Goal: Find specific page/section: Find specific page/section

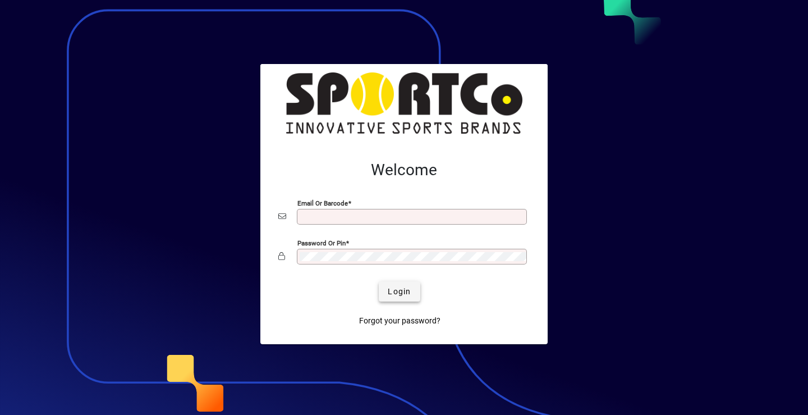
type input "**********"
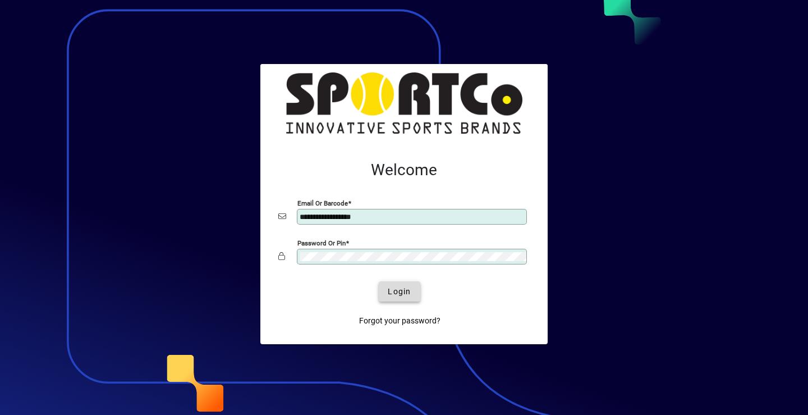
click at [398, 290] on span "Login" at bounding box center [399, 292] width 23 height 12
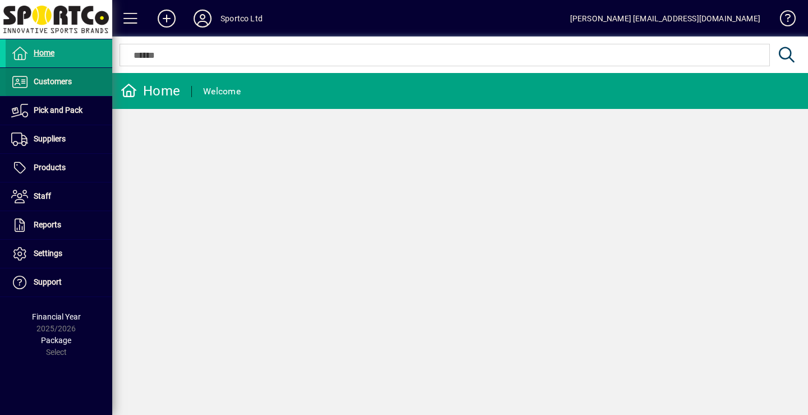
click at [57, 86] on span "Customers" at bounding box center [39, 81] width 66 height 13
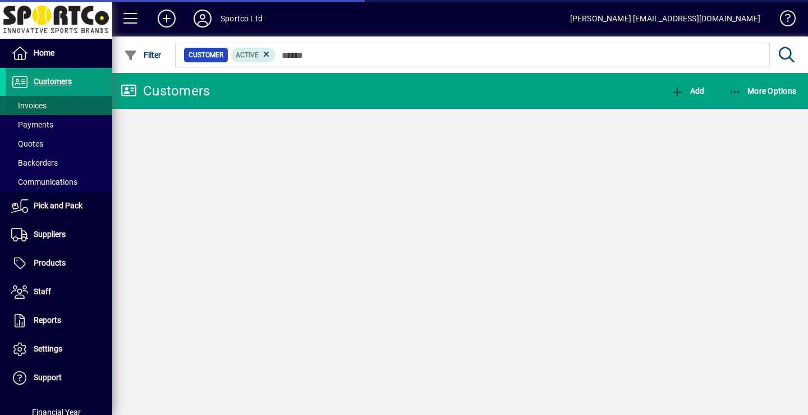
click at [29, 107] on span "Invoices" at bounding box center [28, 105] width 35 height 9
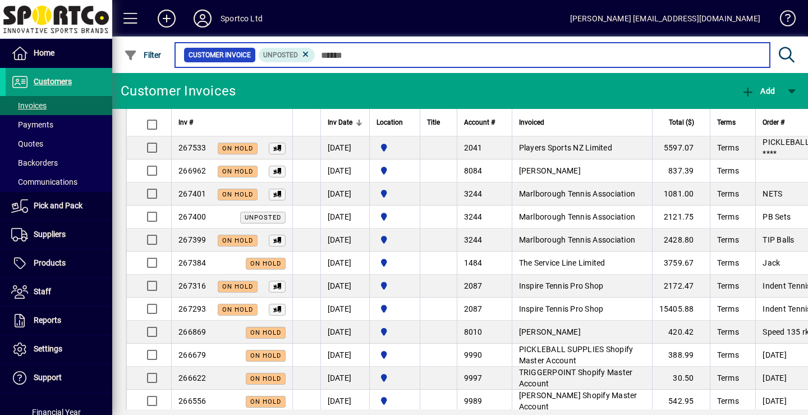
scroll to position [107, 0]
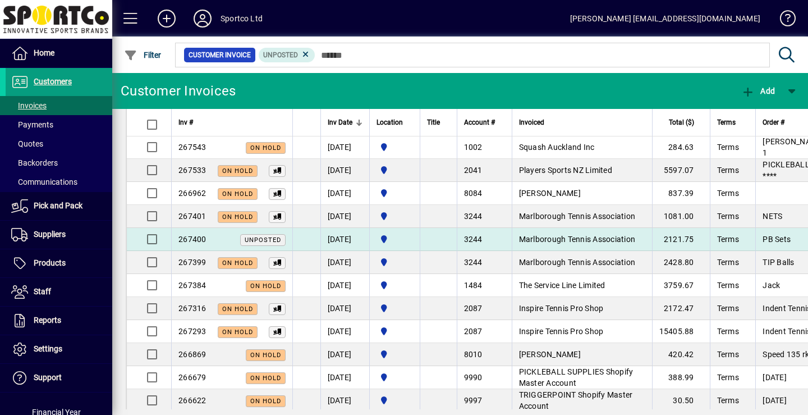
click at [577, 239] on span "Marlborough Tennis Association" at bounding box center [577, 239] width 117 height 9
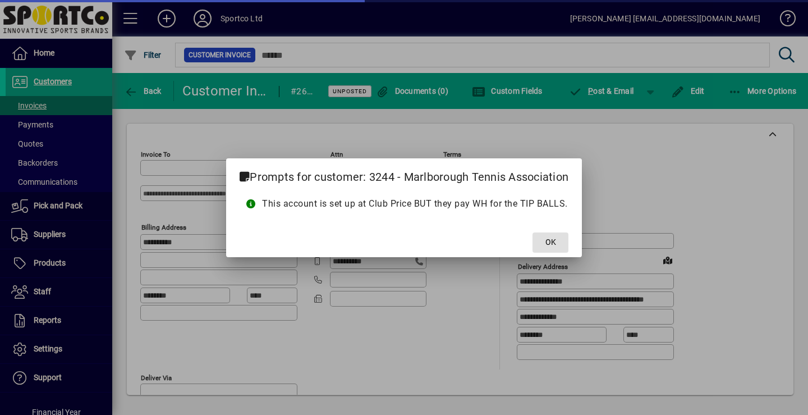
type input "**********"
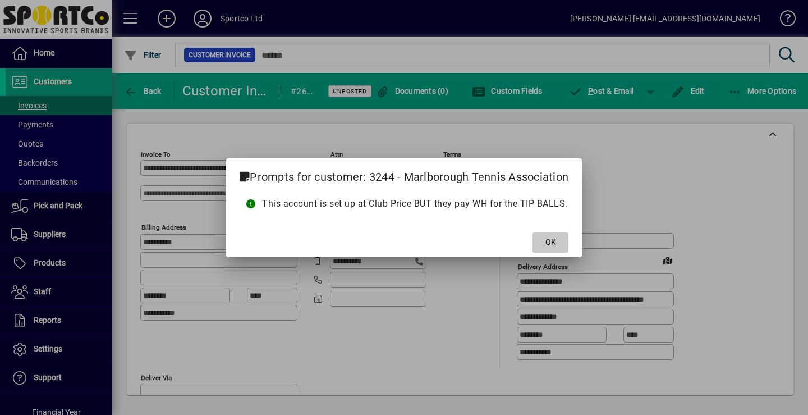
click at [553, 241] on span "OK" at bounding box center [550, 242] width 11 height 12
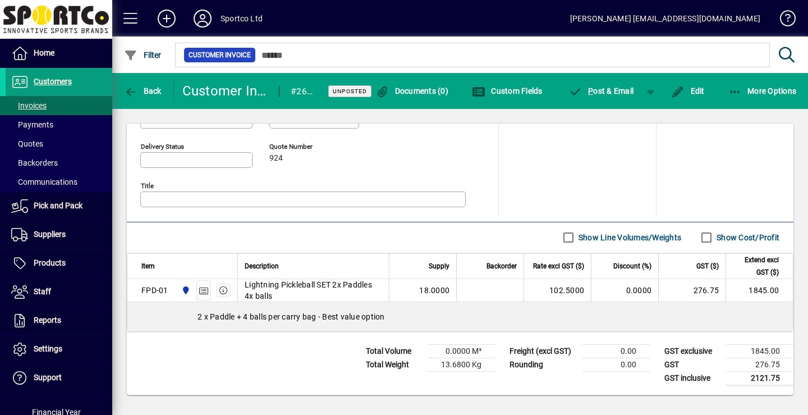
scroll to position [535, 0]
click at [223, 292] on icon "button" at bounding box center [224, 290] width 10 height 8
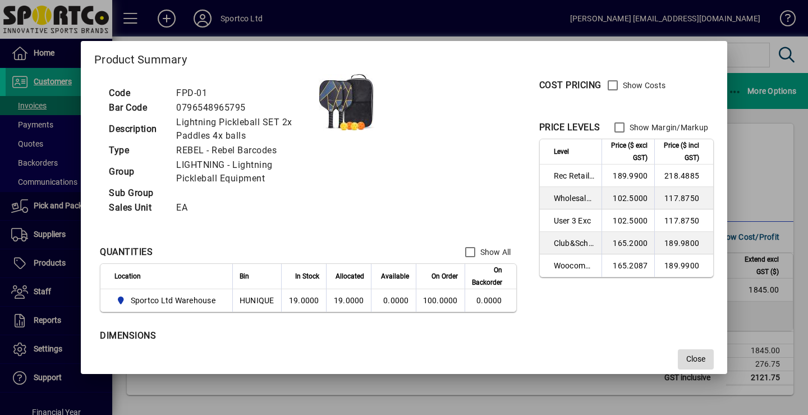
click at [699, 361] on span "Close" at bounding box center [695, 359] width 19 height 12
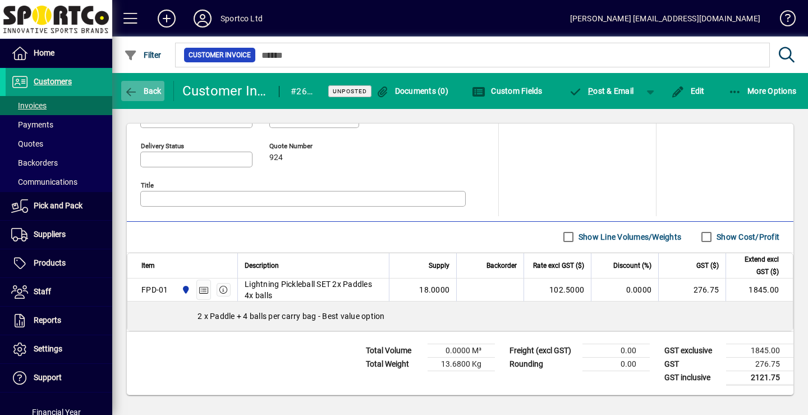
click at [130, 90] on icon "button" at bounding box center [131, 91] width 14 height 11
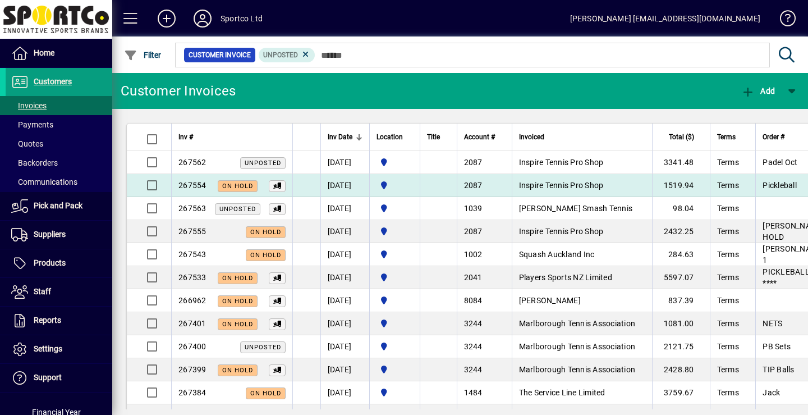
click at [562, 186] on span "Inspire Tennis Pro Shop" at bounding box center [561, 185] width 85 height 9
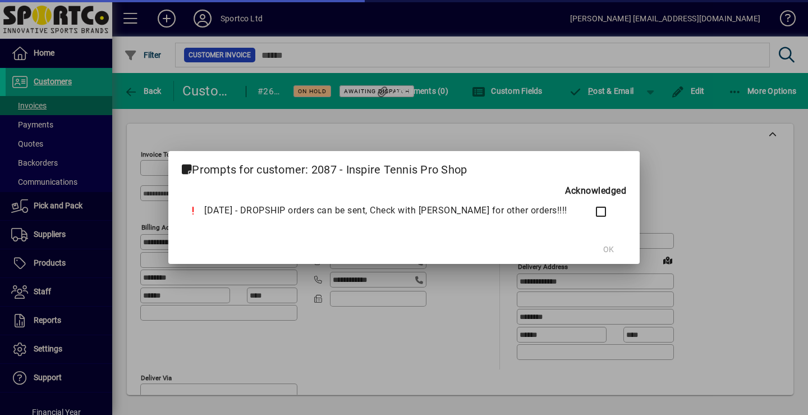
type input "**********"
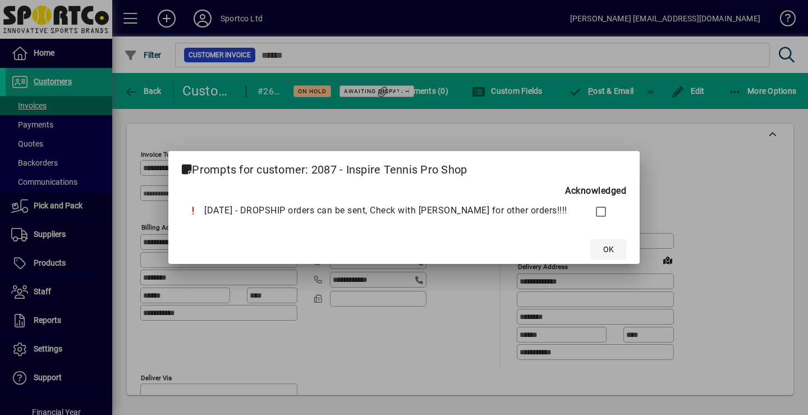
click at [603, 251] on span "OK" at bounding box center [608, 250] width 11 height 12
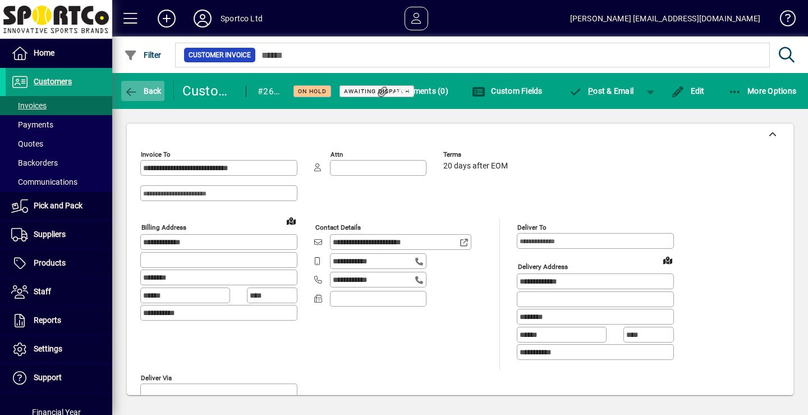
click at [131, 94] on icon "button" at bounding box center [131, 91] width 14 height 11
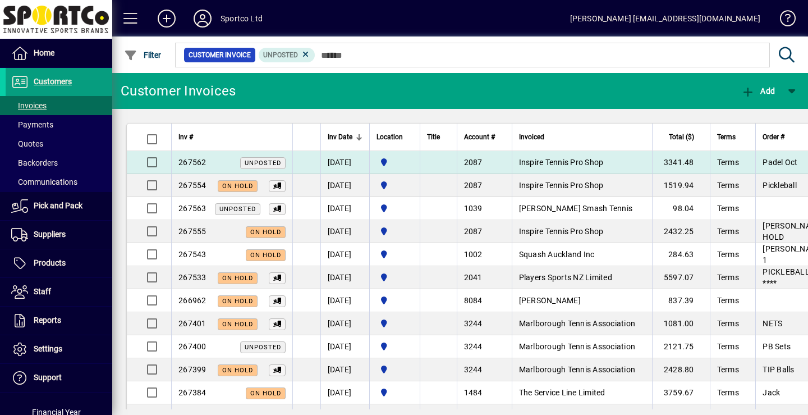
click at [545, 167] on td "Inspire Tennis Pro Shop" at bounding box center [582, 162] width 140 height 23
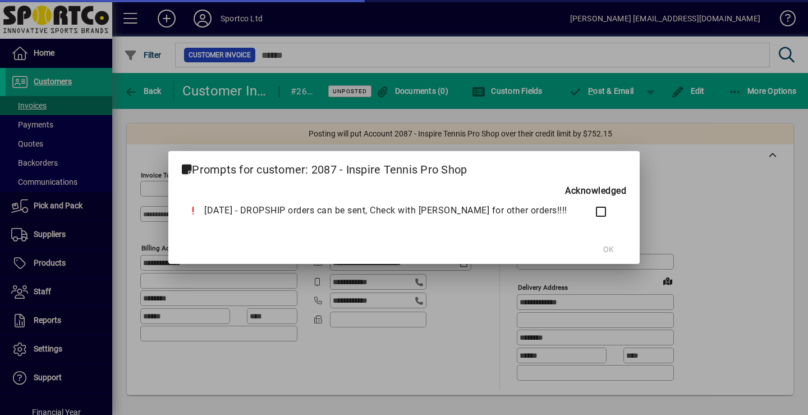
type input "**********"
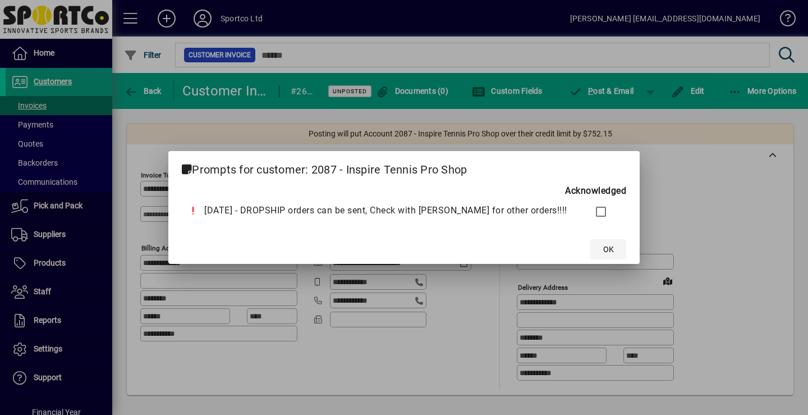
click at [603, 253] on span "OK" at bounding box center [608, 250] width 11 height 12
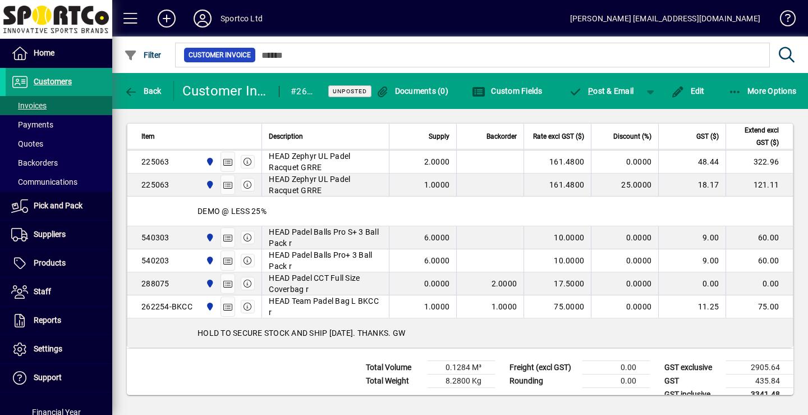
scroll to position [944, 0]
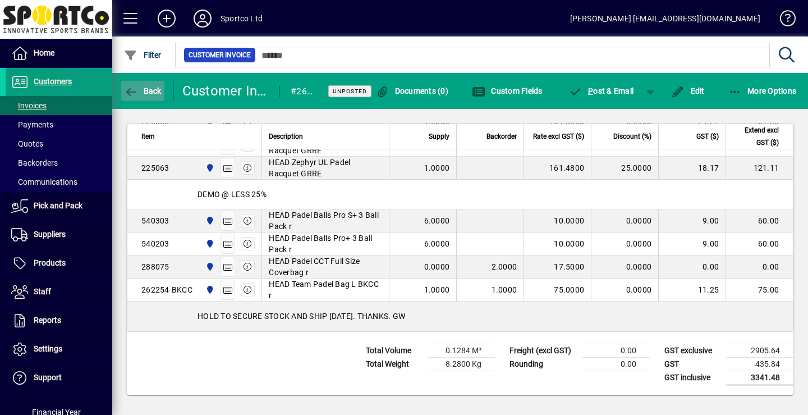
drag, startPoint x: 133, startPoint y: 91, endPoint x: 126, endPoint y: 91, distance: 6.7
click at [126, 91] on icon "button" at bounding box center [131, 91] width 14 height 11
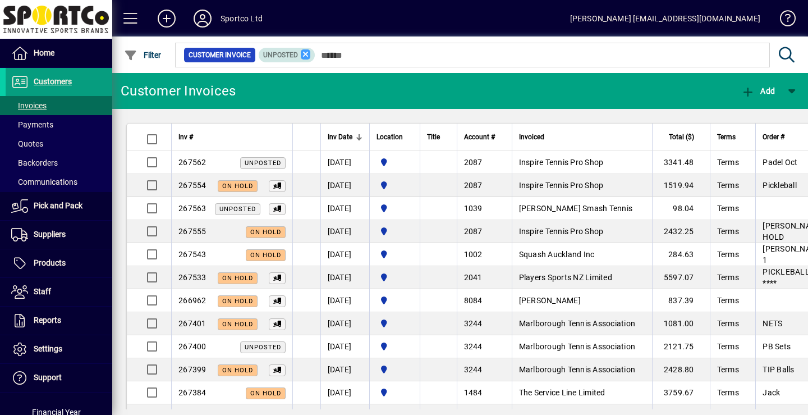
click at [306, 51] on icon at bounding box center [306, 54] width 10 height 10
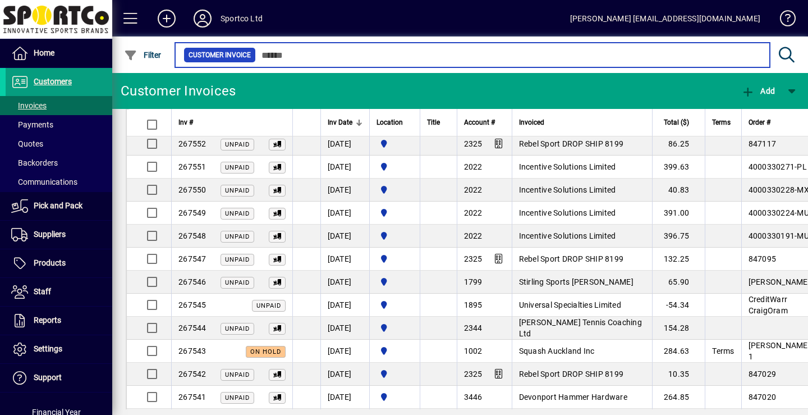
scroll to position [292, 0]
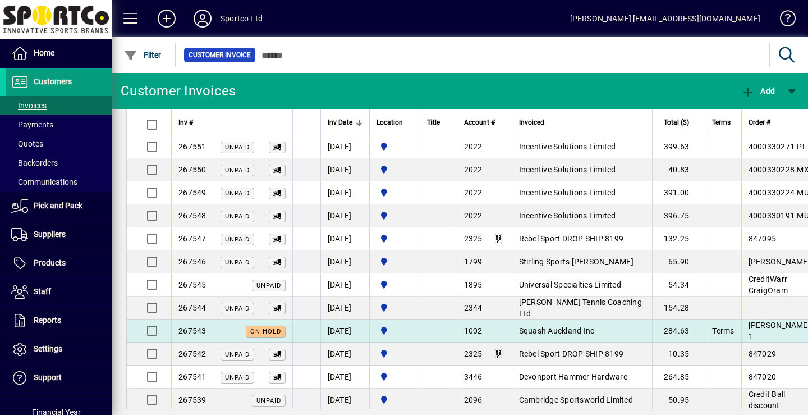
drag, startPoint x: 577, startPoint y: 342, endPoint x: 549, endPoint y: 342, distance: 28.6
drag, startPoint x: 549, startPoint y: 342, endPoint x: 190, endPoint y: 342, distance: 358.6
click at [190, 335] on span "267543" at bounding box center [192, 330] width 28 height 9
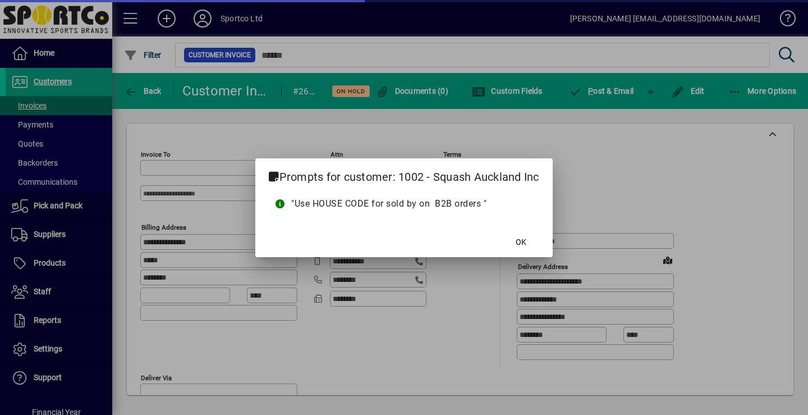
type input "**********"
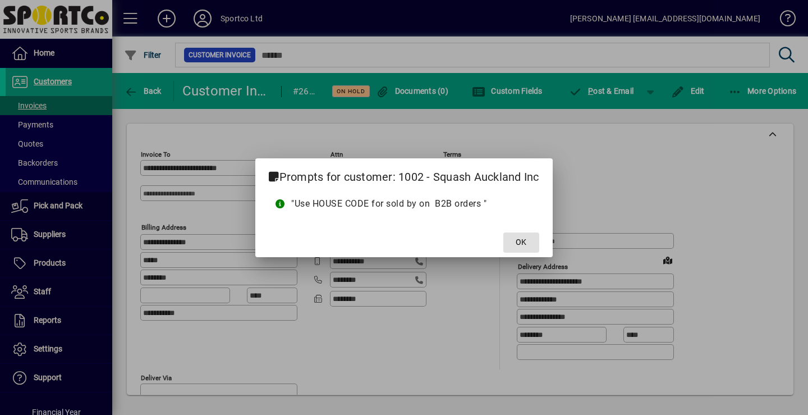
click at [525, 244] on span "OK" at bounding box center [521, 242] width 11 height 12
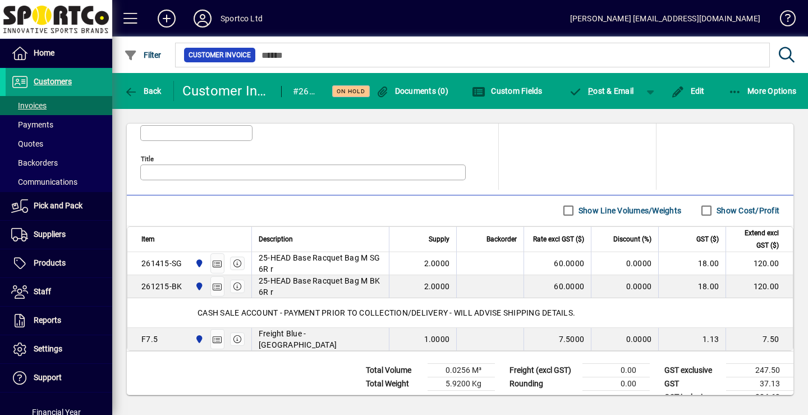
scroll to position [581, 0]
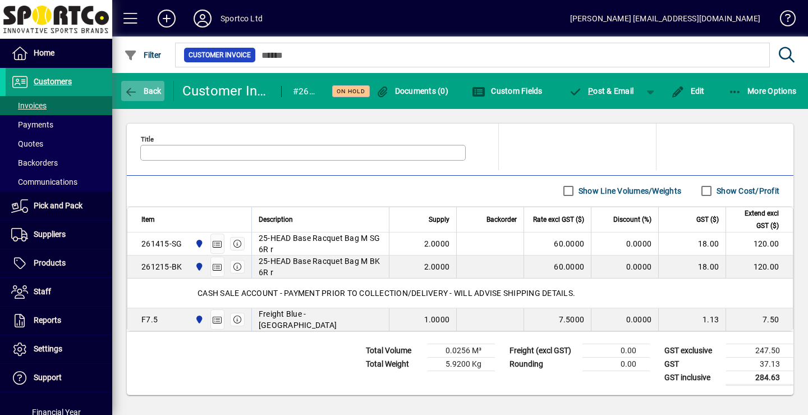
drag, startPoint x: 143, startPoint y: 91, endPoint x: 127, endPoint y: 90, distance: 15.8
click at [127, 90] on icon "button" at bounding box center [131, 91] width 14 height 11
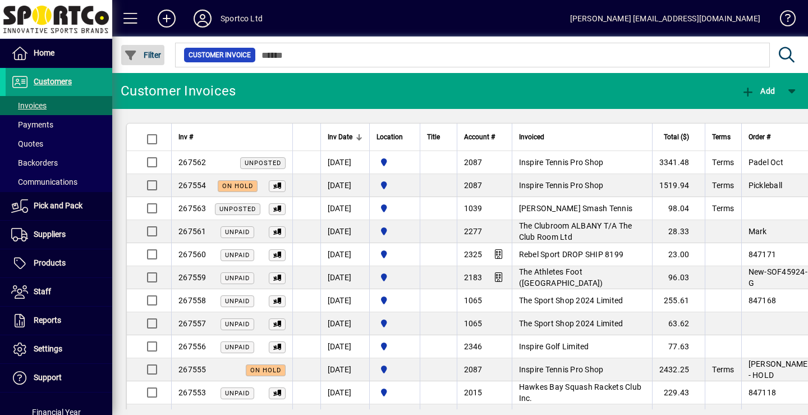
click at [141, 56] on span "Filter" at bounding box center [143, 55] width 38 height 9
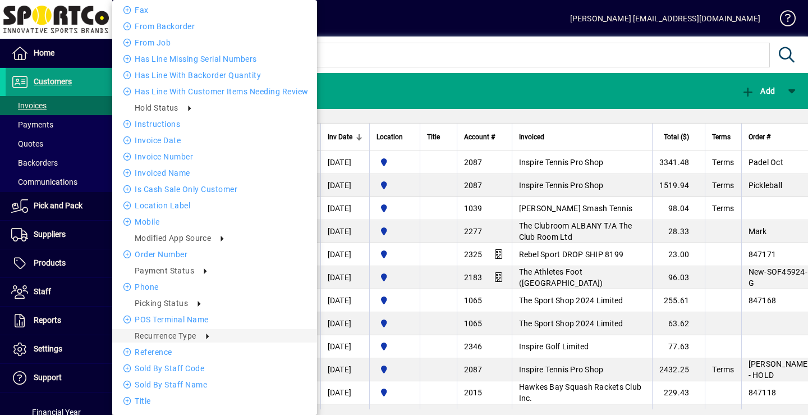
scroll to position [45, 0]
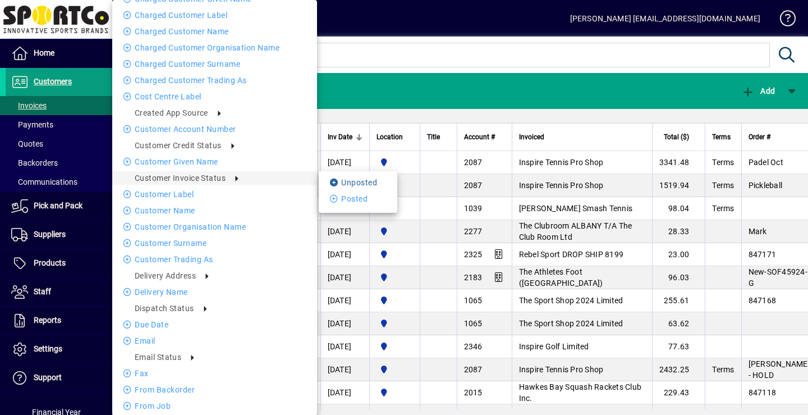
click at [354, 184] on li "Unposted" at bounding box center [358, 182] width 79 height 13
